Goal: Task Accomplishment & Management: Manage account settings

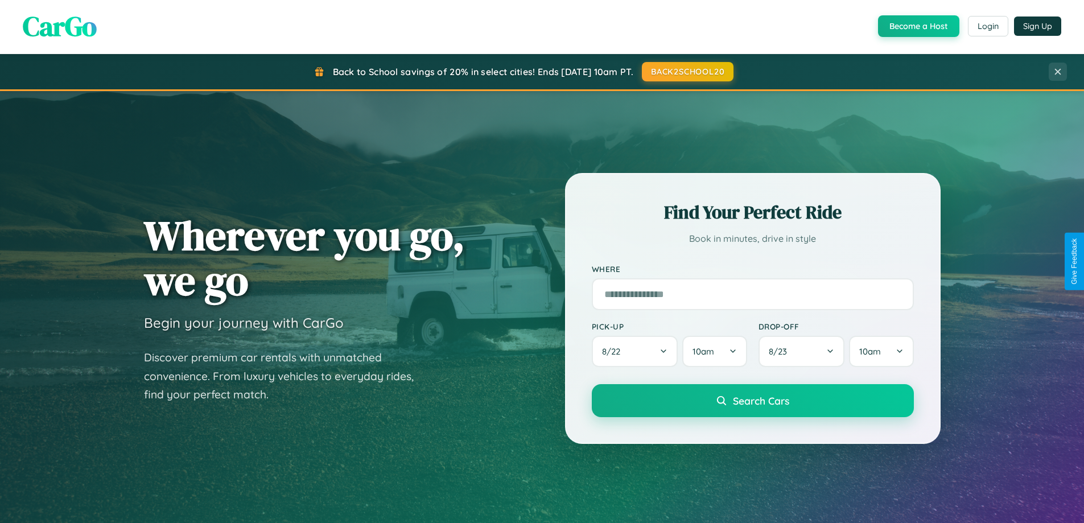
scroll to position [491, 0]
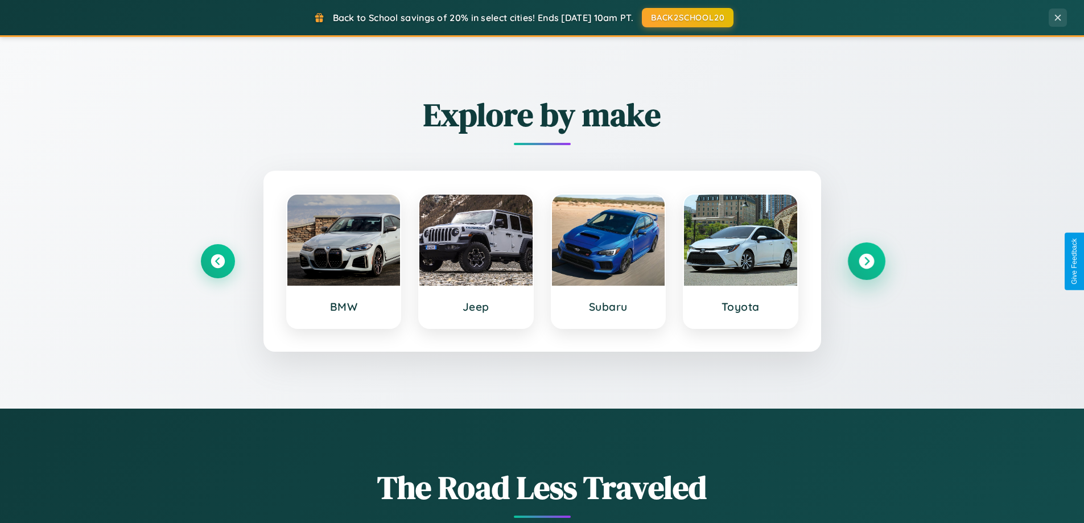
click at [866, 261] on icon at bounding box center [866, 261] width 15 height 15
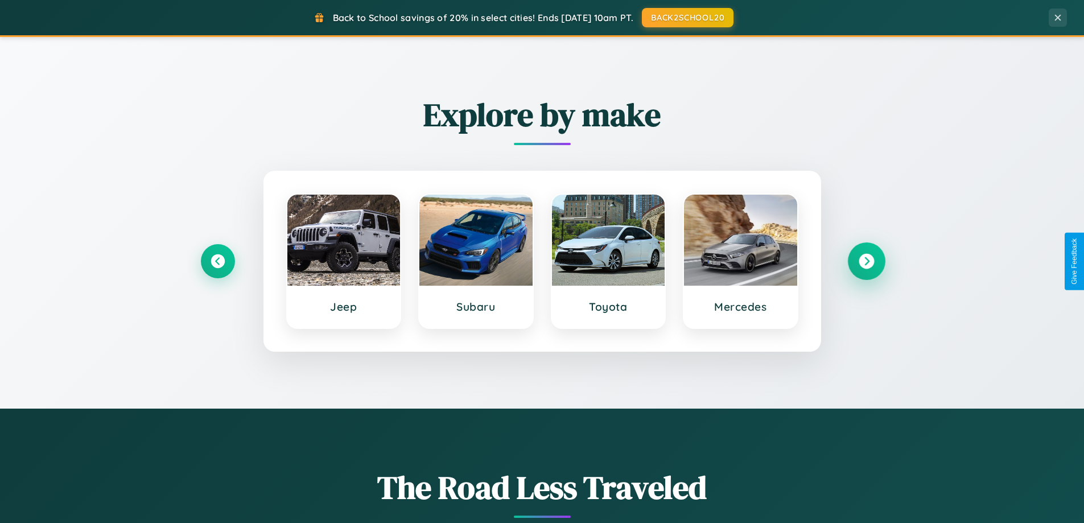
click at [866, 261] on icon at bounding box center [866, 261] width 15 height 15
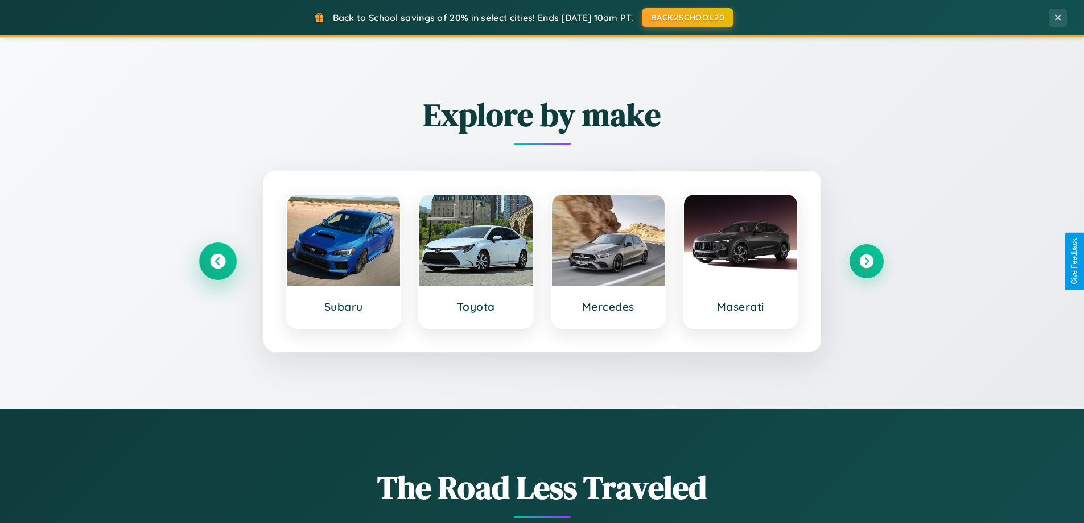
click at [217, 261] on icon at bounding box center [217, 261] width 15 height 15
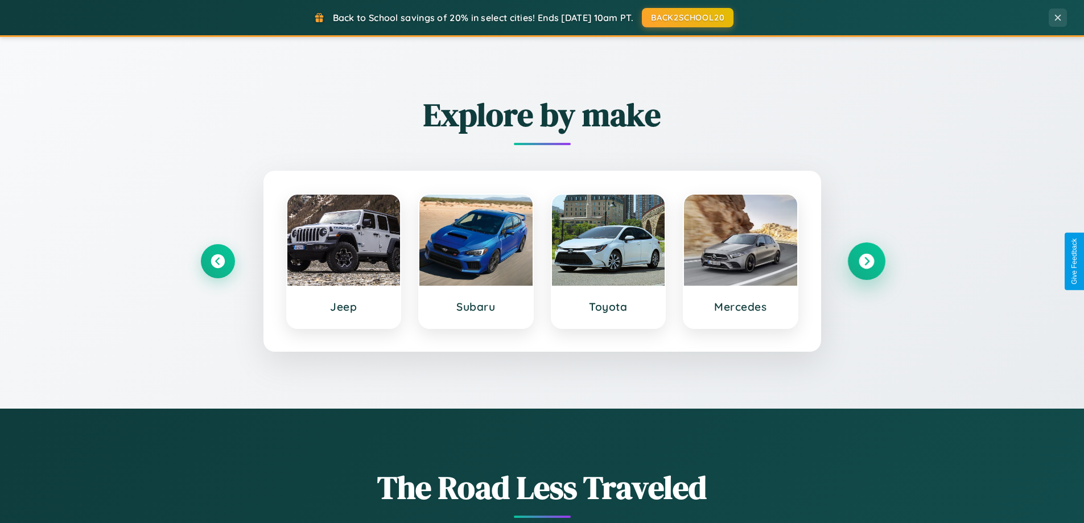
click at [866, 261] on icon at bounding box center [866, 261] width 15 height 15
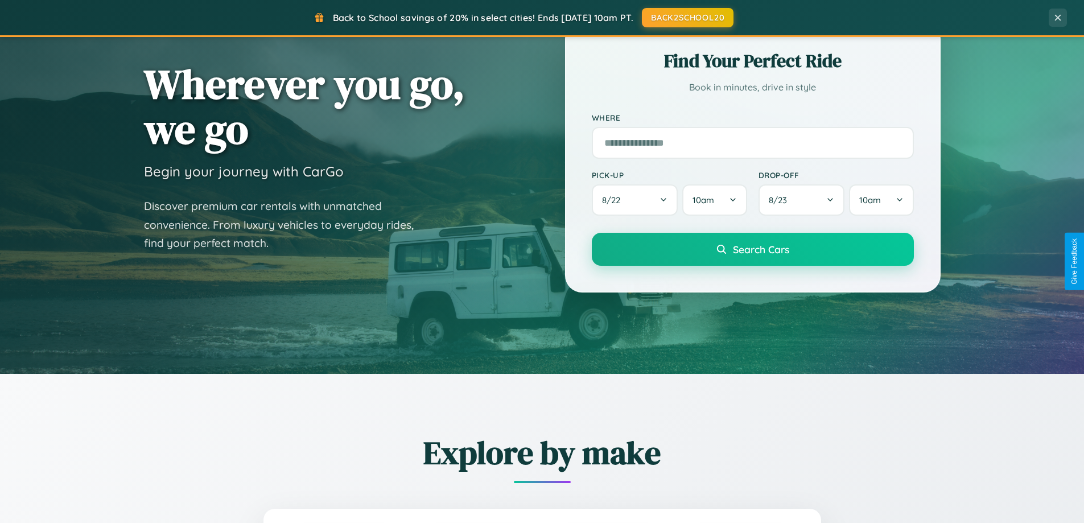
scroll to position [0, 0]
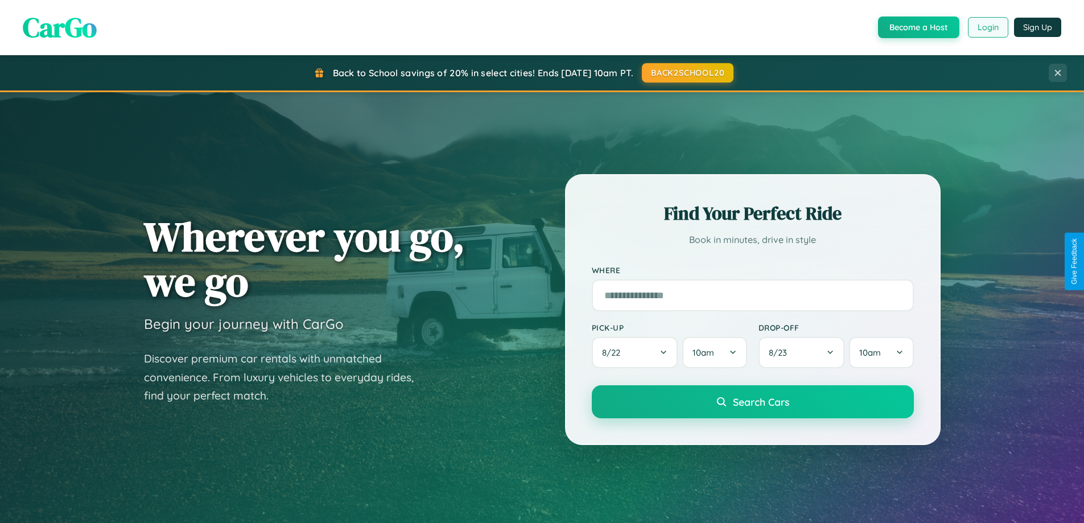
click at [988, 27] on button "Login" at bounding box center [988, 27] width 40 height 20
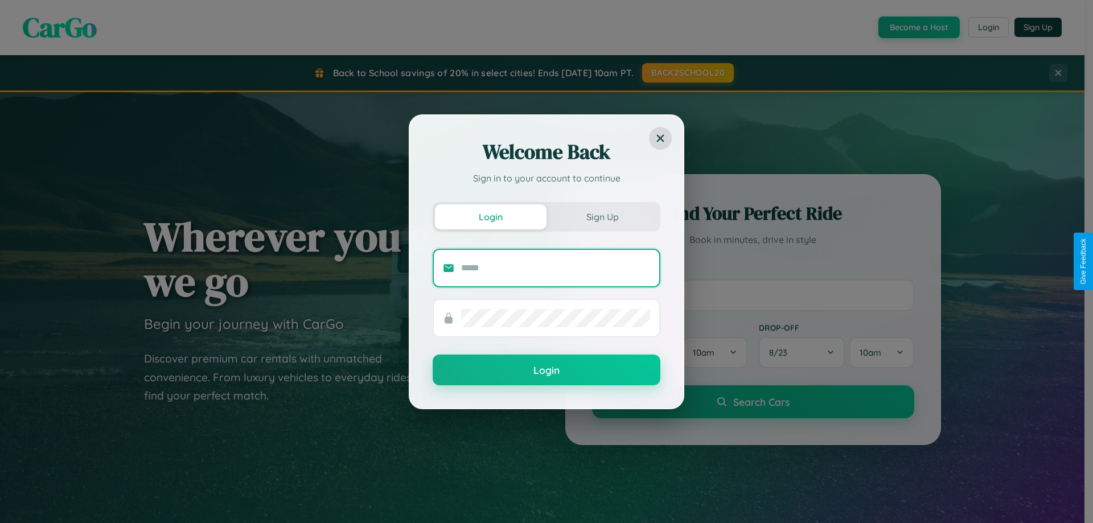
click at [556, 268] on input "text" at bounding box center [555, 268] width 189 height 18
type input "**********"
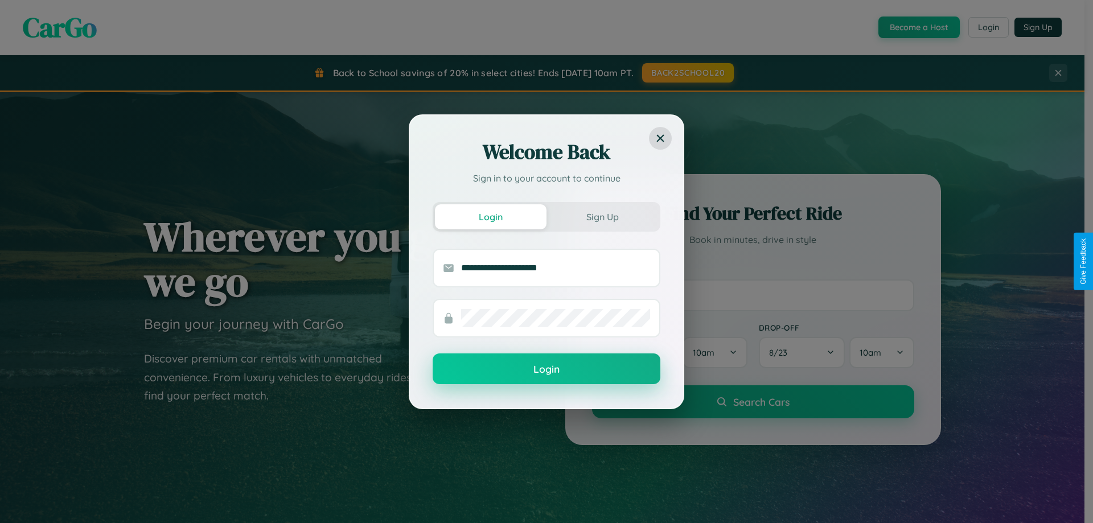
click at [547, 369] on button "Login" at bounding box center [547, 369] width 228 height 31
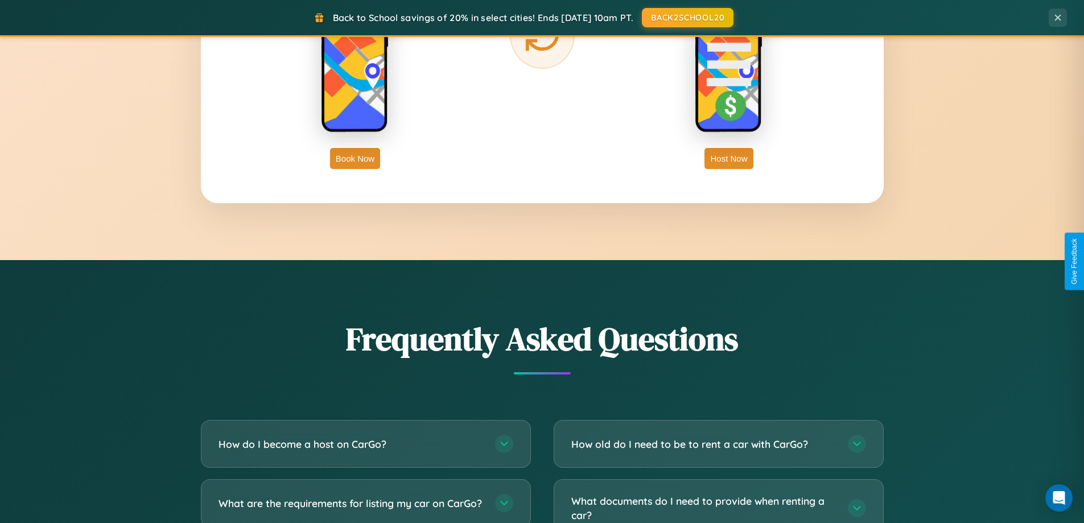
scroll to position [1829, 0]
